Goal: Information Seeking & Learning: Learn about a topic

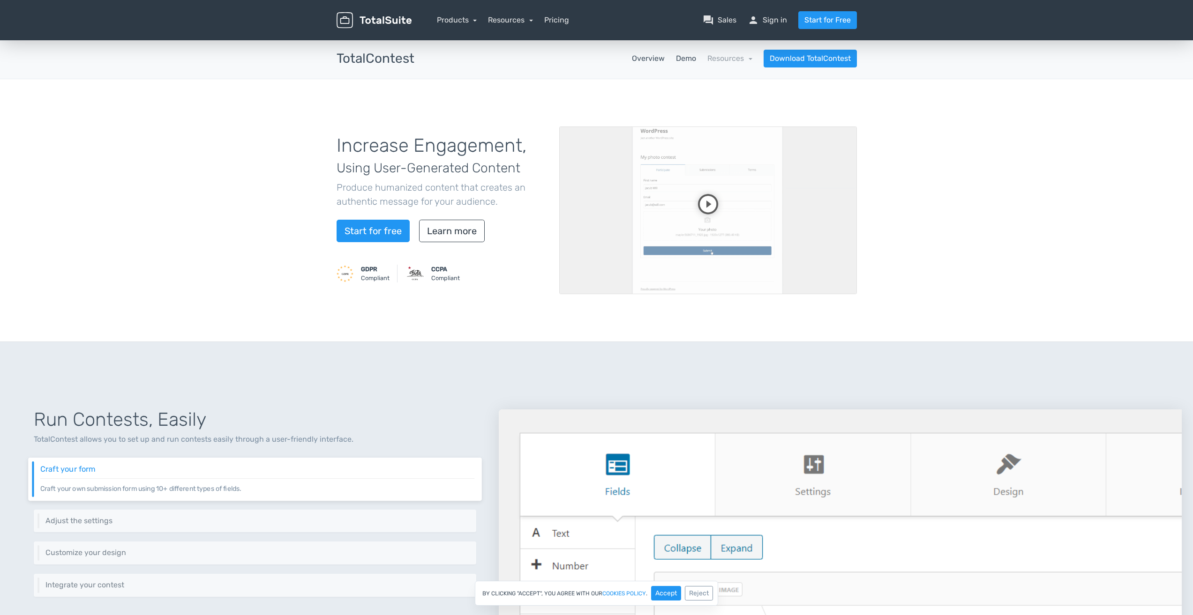
click at [690, 62] on link "Demo" at bounding box center [686, 58] width 20 height 11
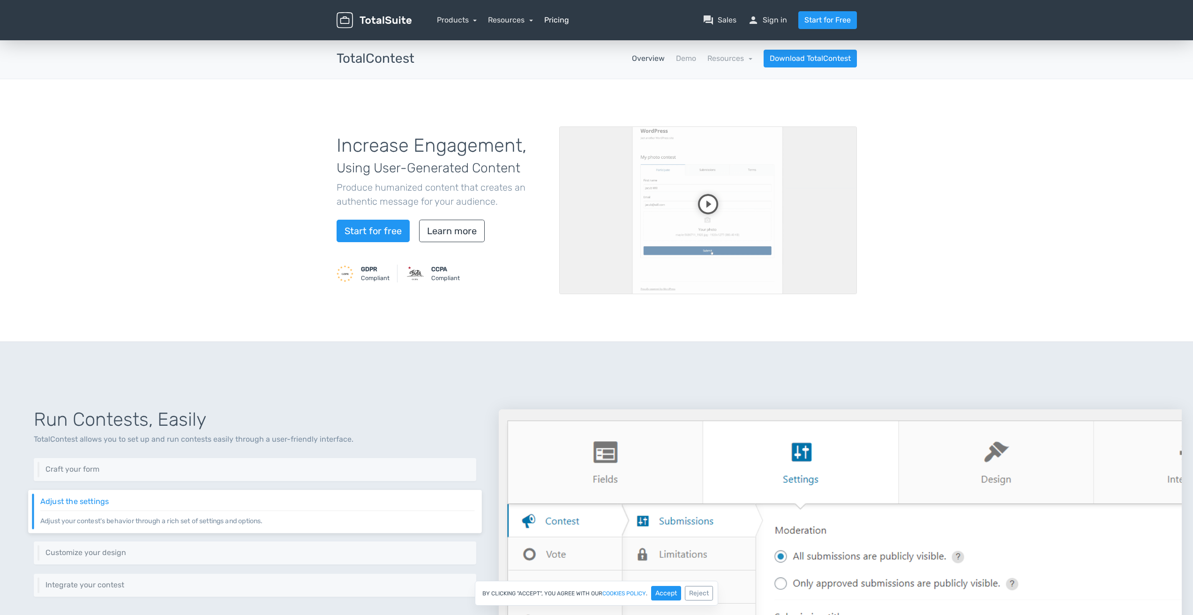
click at [566, 17] on link "Pricing" at bounding box center [556, 20] width 25 height 11
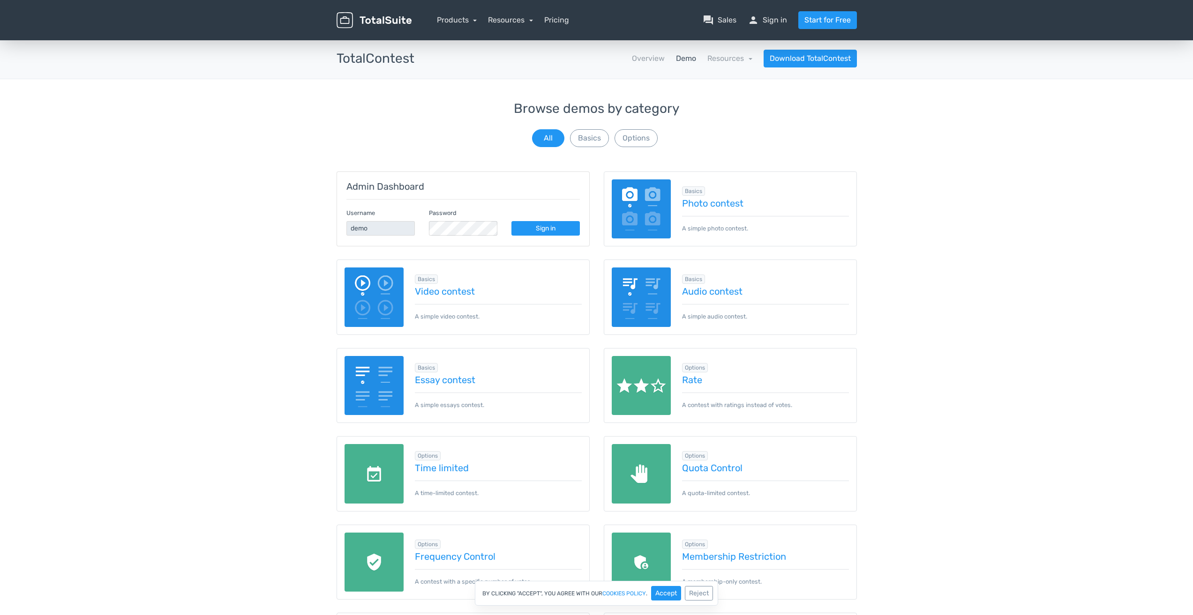
click at [376, 288] on img at bounding box center [374, 298] width 60 height 60
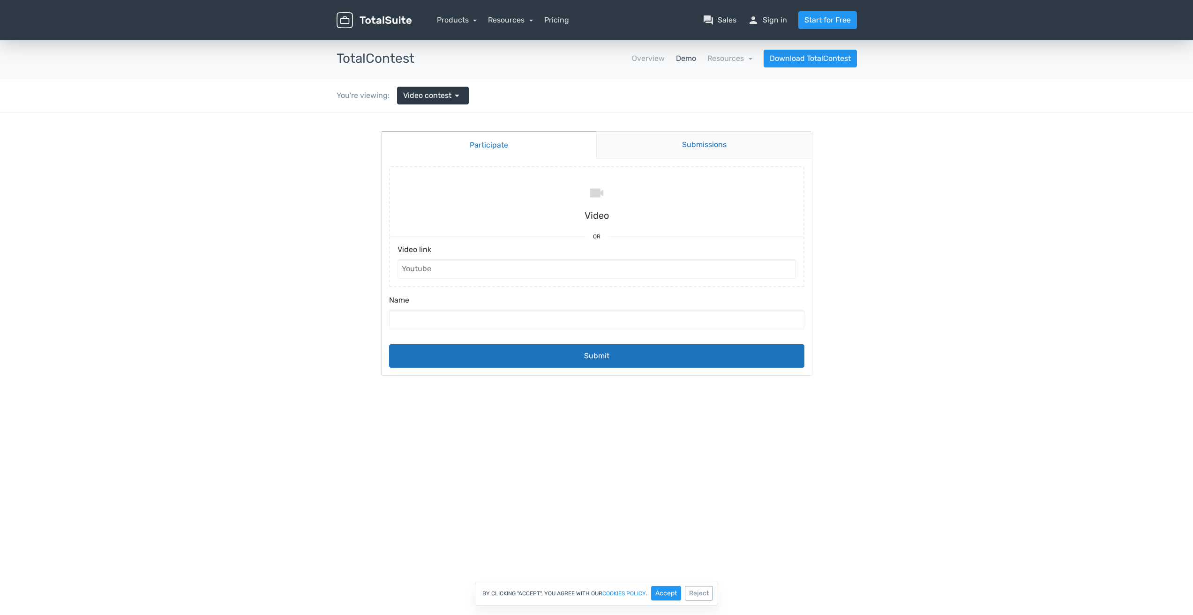
click at [664, 149] on link "Submissions" at bounding box center [704, 145] width 216 height 27
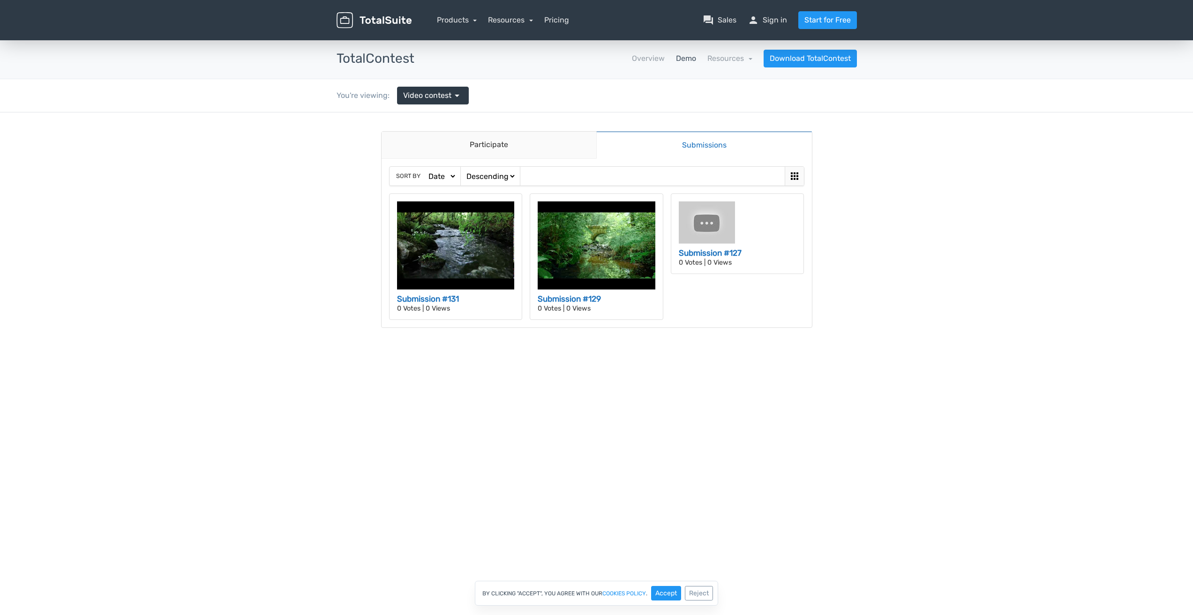
click at [924, 273] on body "Participate Submissions Participate Submissions Sort by Date Views Votes Title …" at bounding box center [596, 238] width 1193 height 253
click at [451, 299] on h3 "Submission #131" at bounding box center [456, 299] width 118 height 12
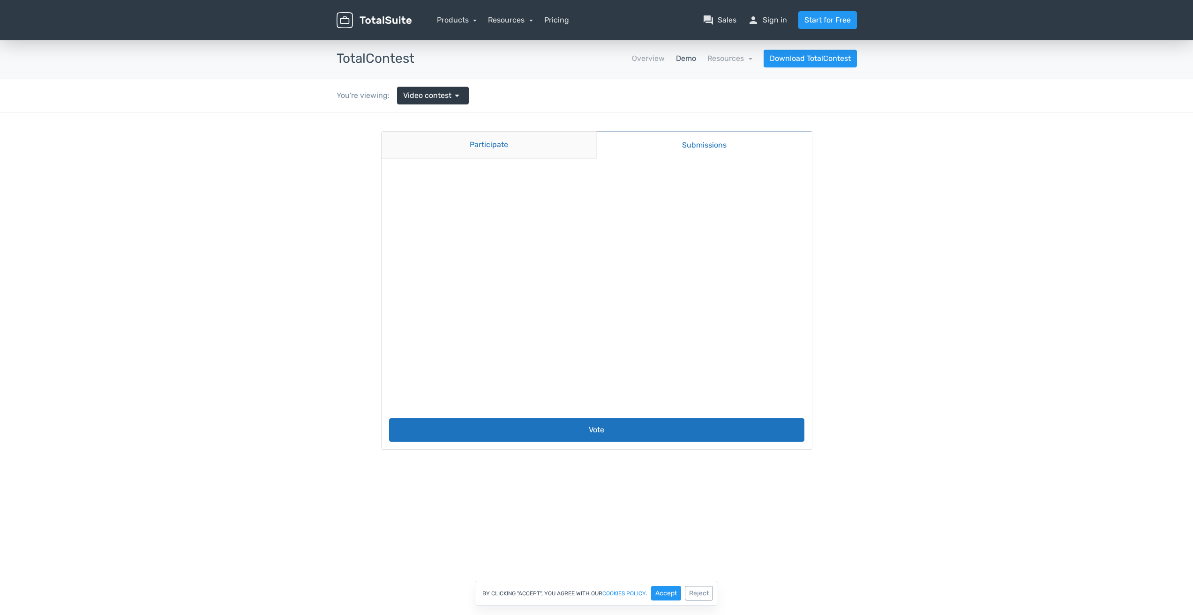
click at [471, 141] on link "Participate" at bounding box center [488, 145] width 215 height 27
click at [665, 592] on button "Accept" at bounding box center [666, 593] width 30 height 15
click at [550, 152] on link "Participate" at bounding box center [488, 145] width 215 height 27
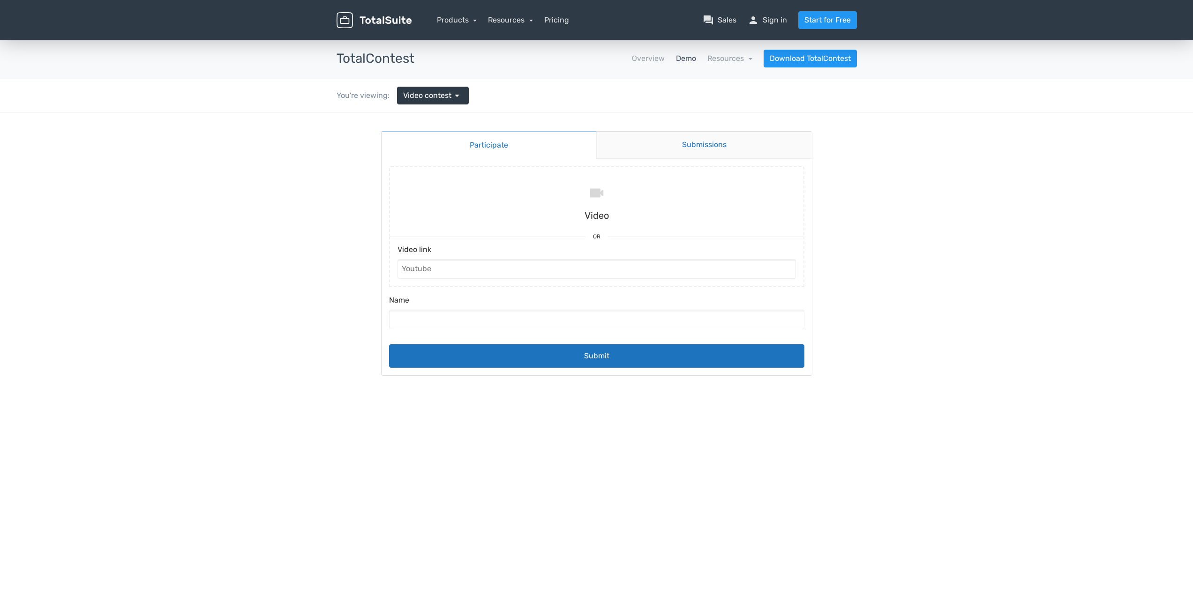
click at [719, 150] on link "Submissions" at bounding box center [704, 145] width 216 height 27
